Goal: Task Accomplishment & Management: Complete application form

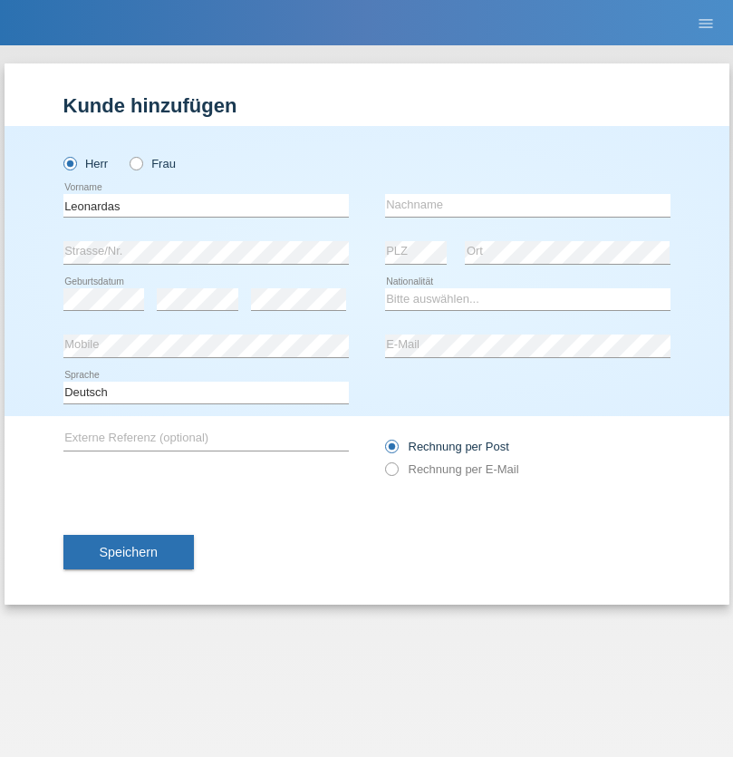
type input "Leonardas"
click at [527, 205] on input "text" at bounding box center [527, 205] width 285 height 23
type input "Meskys"
select select "LT"
select select "C"
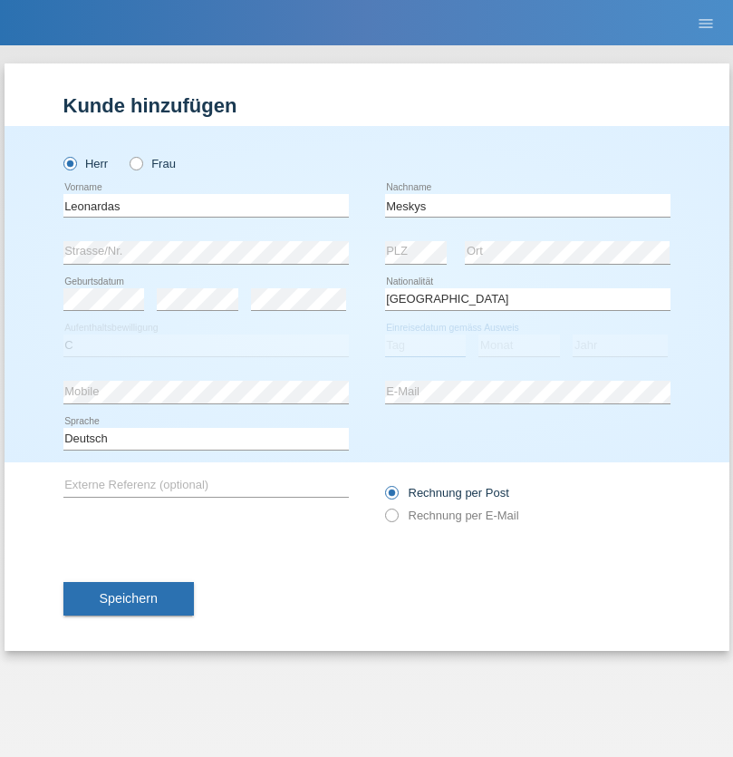
select select "06"
select select "05"
select select "2016"
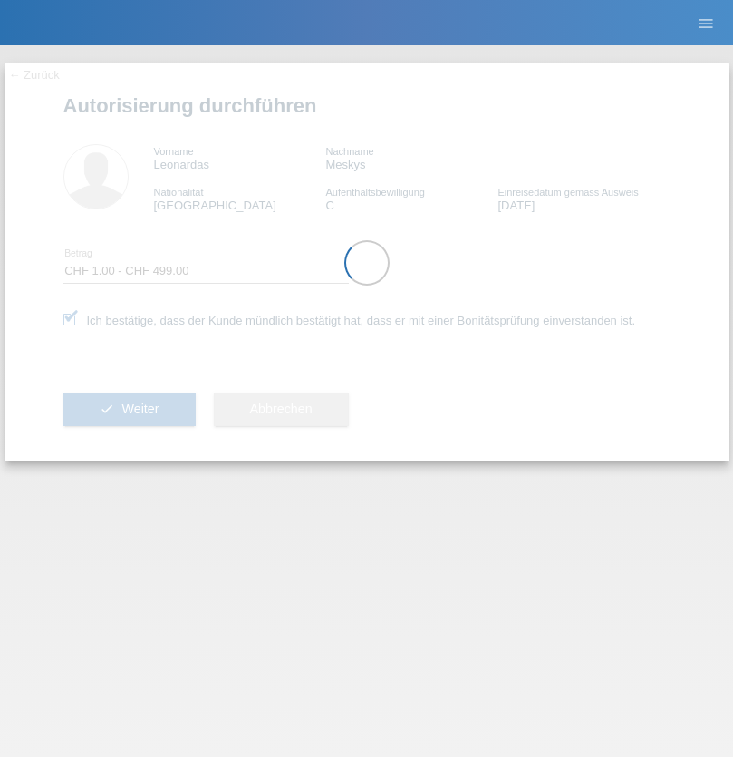
select select "1"
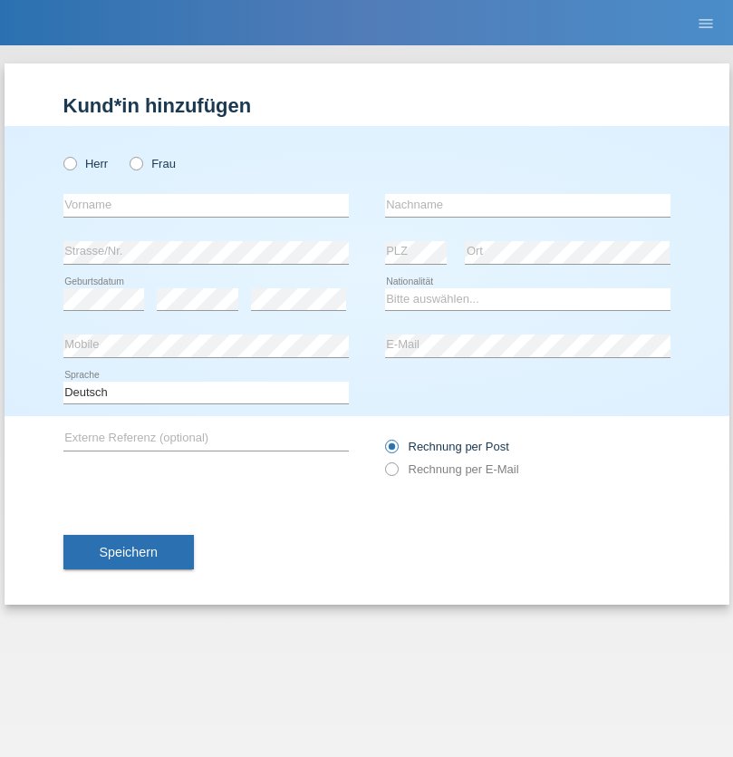
radio input "true"
click at [206, 205] on input "text" at bounding box center [205, 205] width 285 height 23
type input "[PERSON_NAME]"
click at [527, 205] on input "text" at bounding box center [527, 205] width 285 height 23
type input "Sterle"
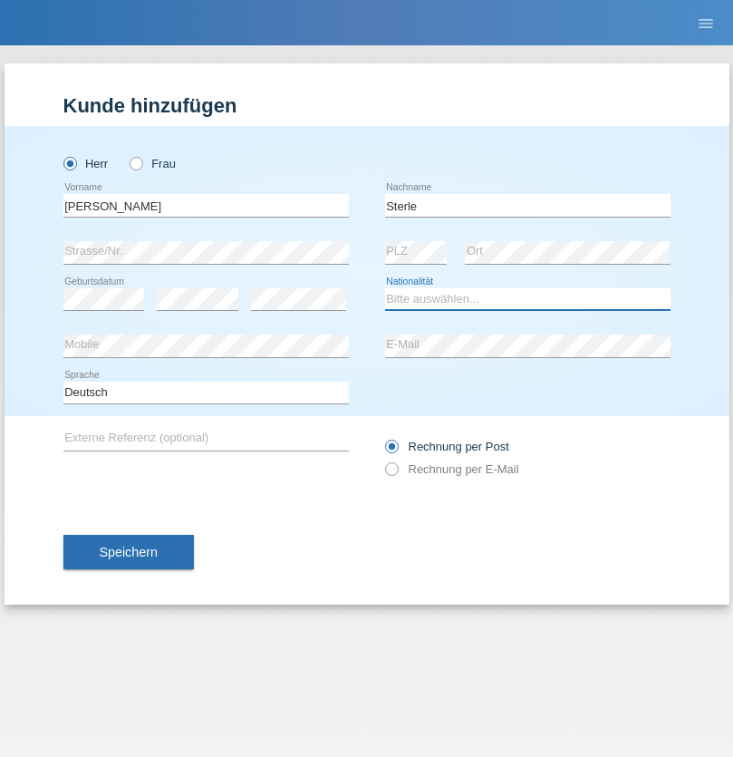
select select "CH"
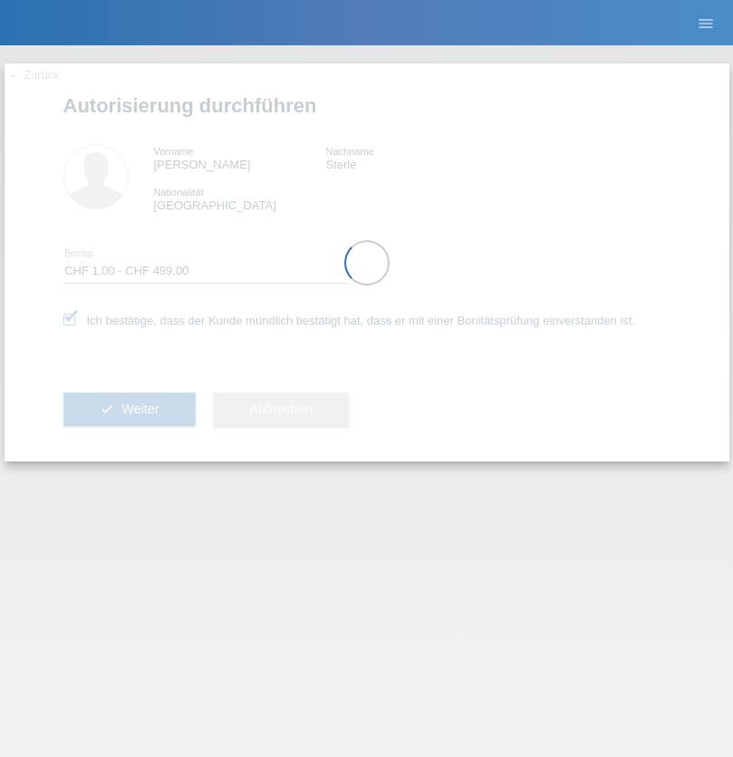
select select "1"
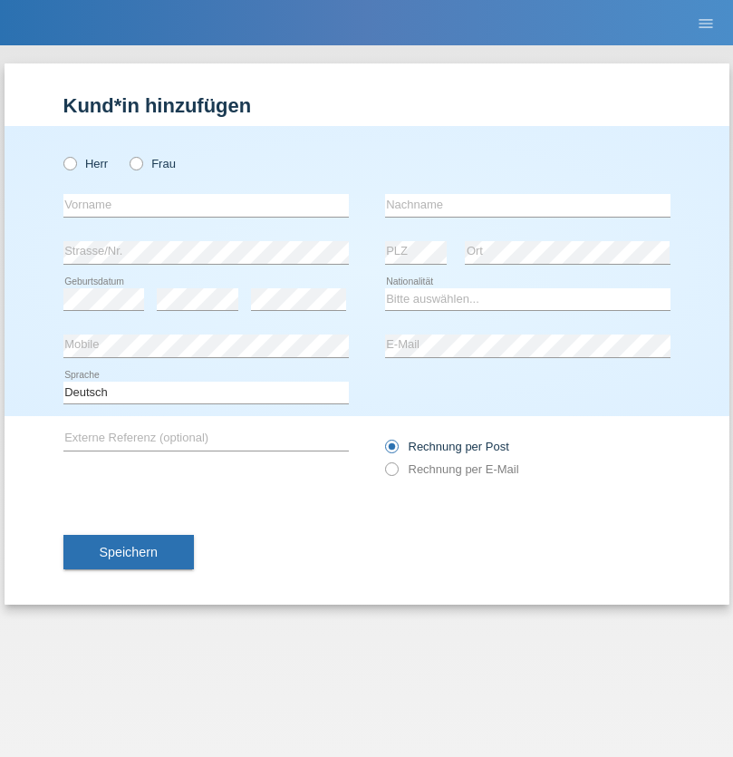
radio input "true"
click at [206, 205] on input "text" at bounding box center [205, 205] width 285 height 23
type input "[PERSON_NAME]"
click at [527, 205] on input "text" at bounding box center [527, 205] width 285 height 23
type input "Sterle"
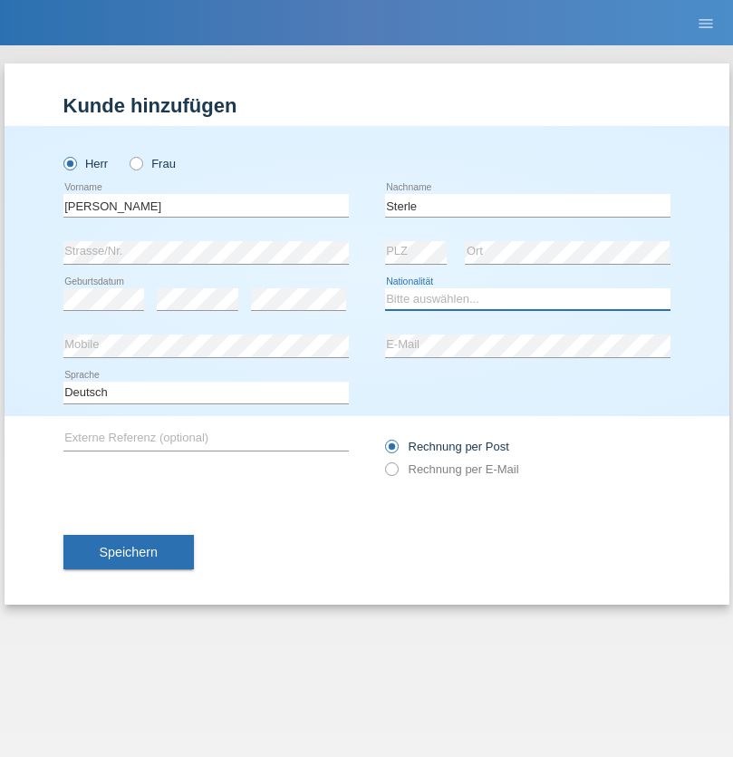
select select "CH"
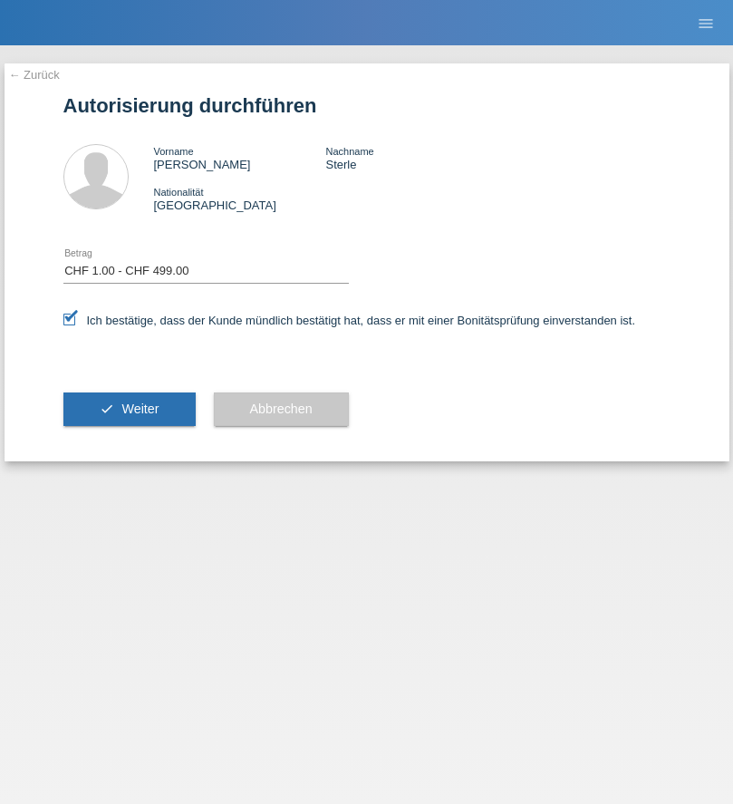
select select "1"
click at [129, 409] on span "Weiter" at bounding box center [139, 408] width 37 height 14
